Goal: Use online tool/utility: Utilize a website feature to perform a specific function

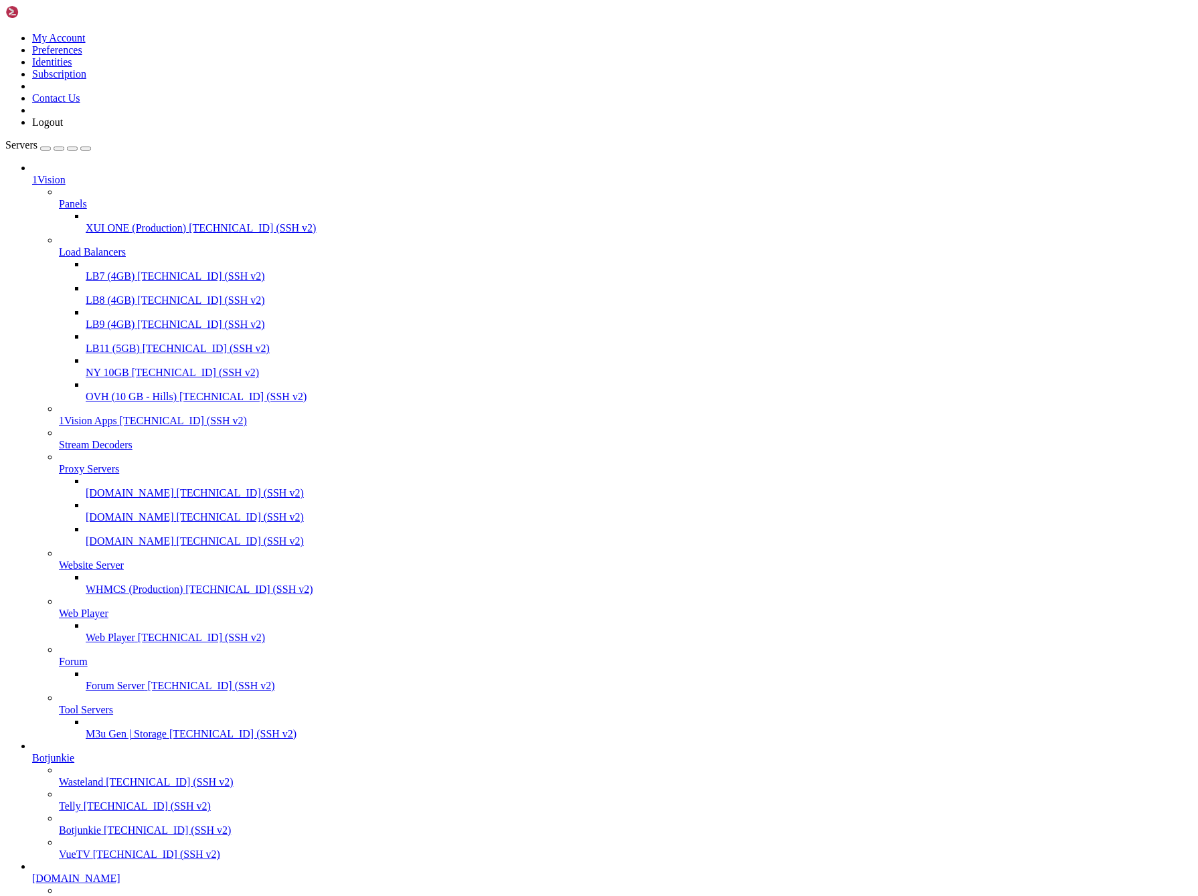
click at [96, 270] on span "LB7 (4GB)" at bounding box center [110, 275] width 49 height 11
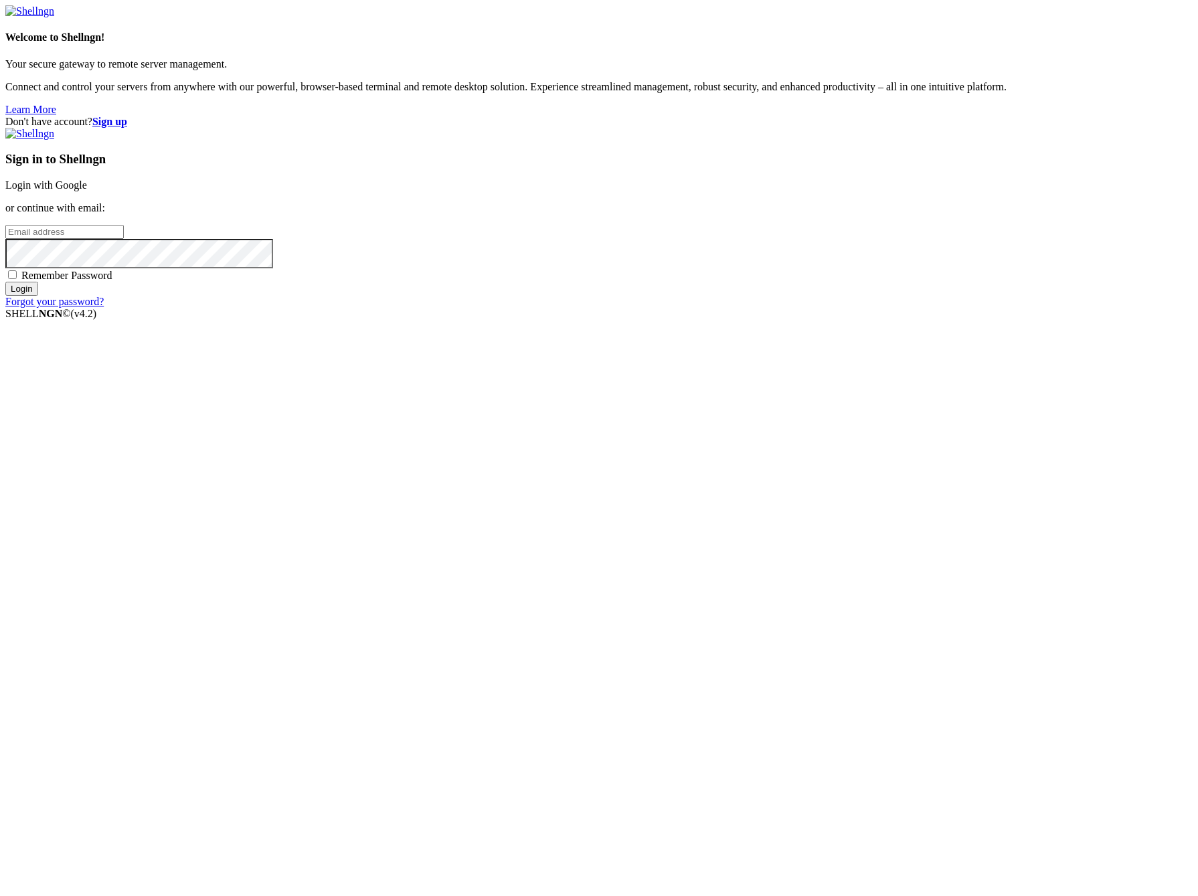
type input "[EMAIL_ADDRESS][DOMAIN_NAME]"
click at [38, 296] on input "Login" at bounding box center [21, 289] width 33 height 14
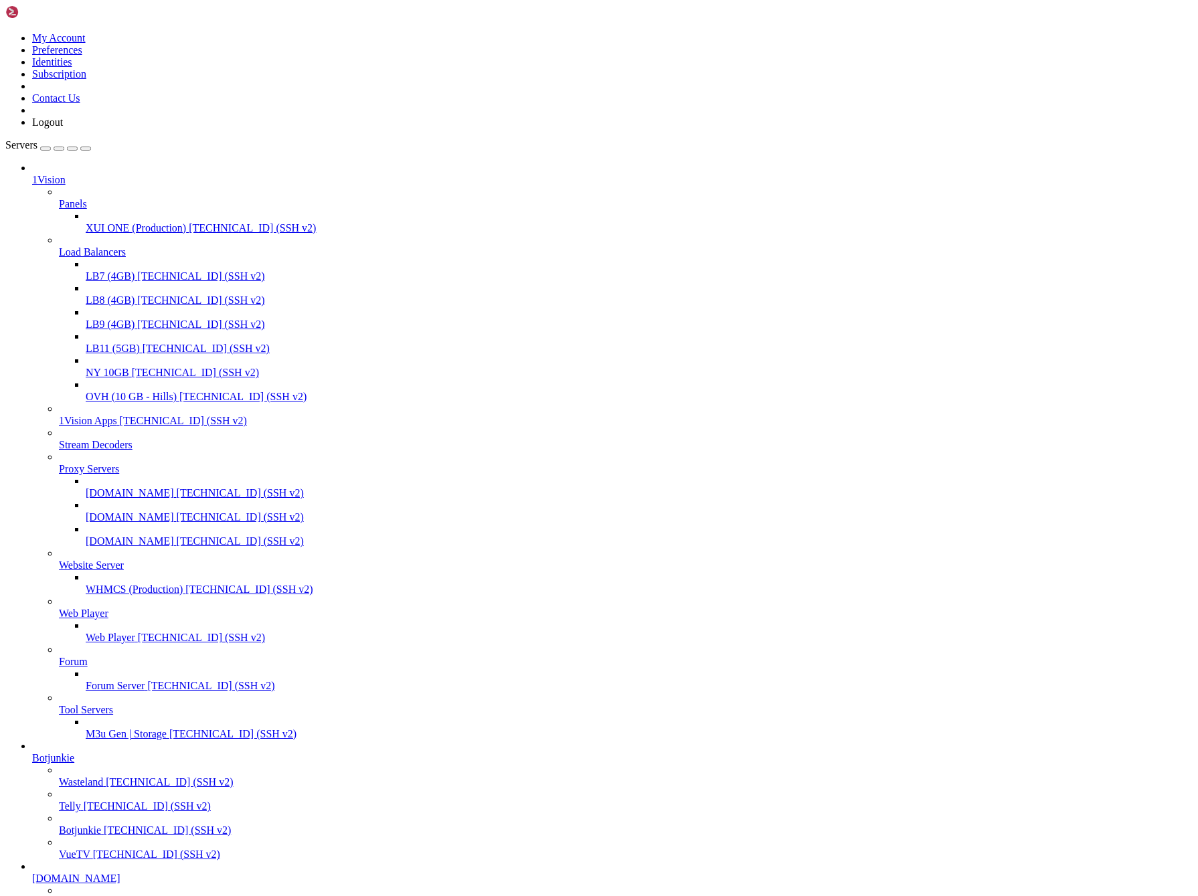
drag, startPoint x: 209, startPoint y: 141, endPoint x: 58, endPoint y: 87, distance: 160.5
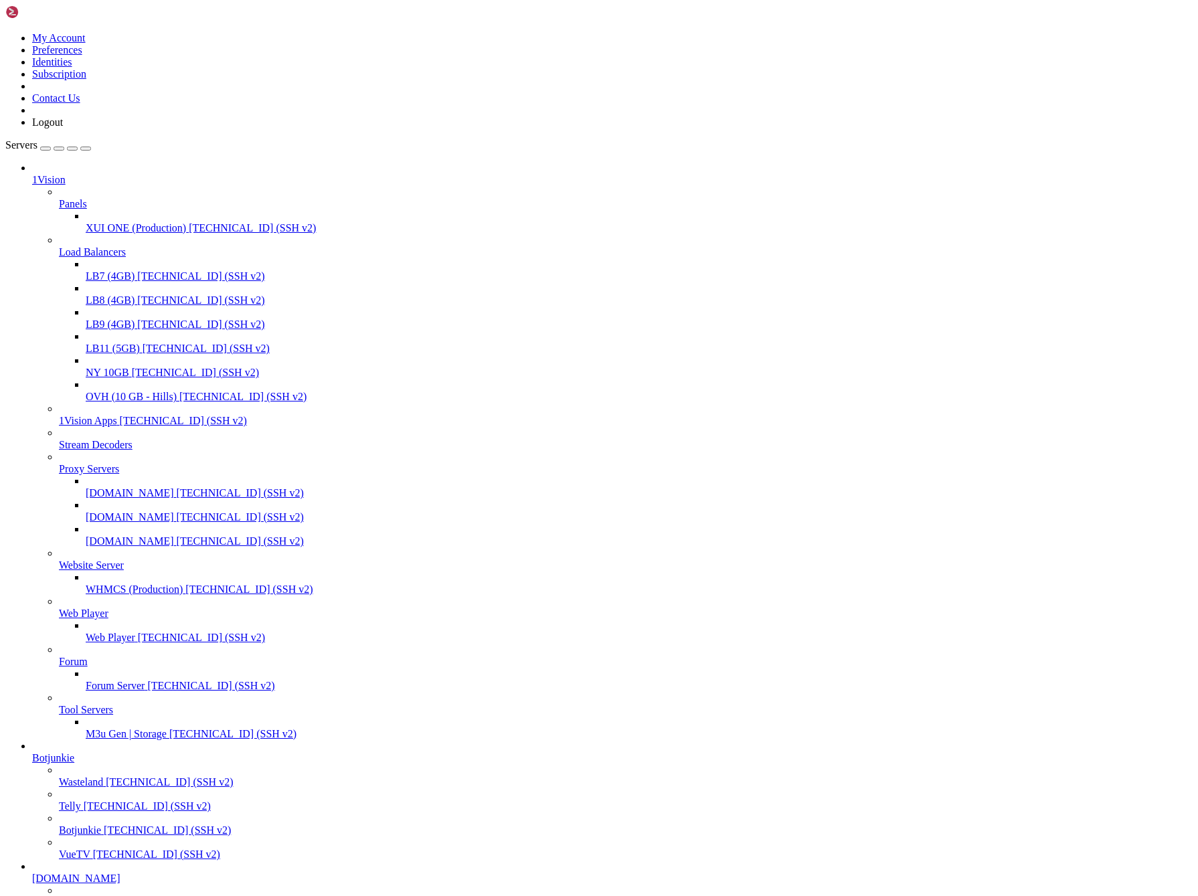
drag, startPoint x: 688, startPoint y: 1570, endPoint x: 523, endPoint y: 1509, distance: 176.4
